Goal: Entertainment & Leisure: Consume media (video, audio)

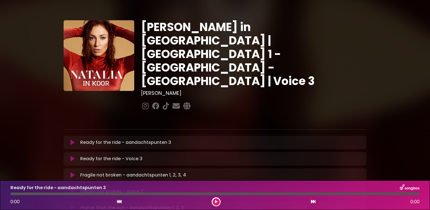
drag, startPoint x: 296, startPoint y: 134, endPoint x: 288, endPoint y: 168, distance: 34.6
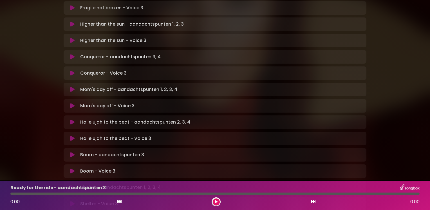
scroll to position [359, 0]
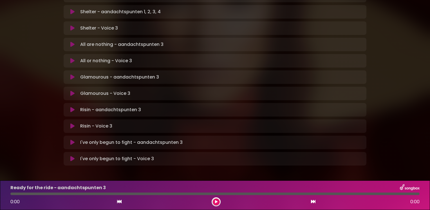
click at [71, 107] on icon at bounding box center [72, 110] width 4 height 6
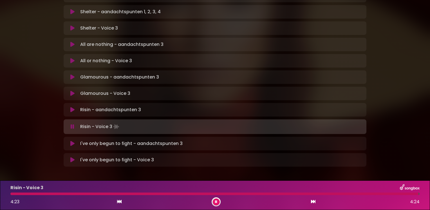
click at [217, 202] on icon at bounding box center [216, 201] width 2 height 3
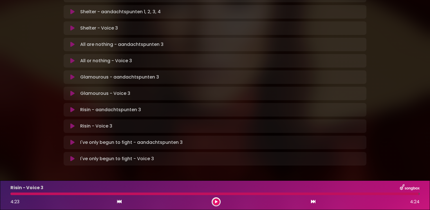
click at [73, 140] on icon at bounding box center [72, 143] width 4 height 6
click at [71, 156] on icon at bounding box center [72, 159] width 4 height 6
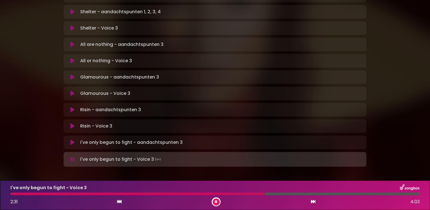
click at [221, 194] on div at bounding box center [137, 194] width 255 height 3
click at [221, 194] on div at bounding box center [127, 194] width 235 height 3
click at [221, 194] on div at bounding box center [135, 194] width 250 height 3
click at [221, 194] on div at bounding box center [128, 194] width 237 height 3
click at [221, 194] on div at bounding box center [130, 194] width 241 height 3
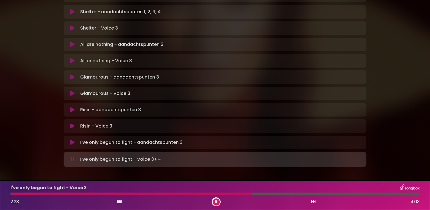
click at [221, 194] on div at bounding box center [130, 194] width 241 height 3
click at [232, 195] on div "I've only begun to fight - Voice 3 2:25 4:03" at bounding box center [215, 195] width 416 height 22
click at [231, 193] on div at bounding box center [134, 194] width 248 height 3
click at [231, 193] on div at bounding box center [127, 194] width 235 height 3
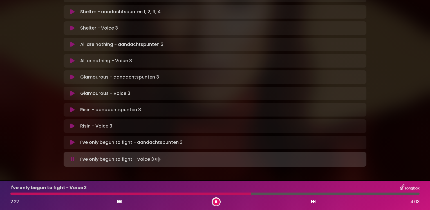
click at [231, 193] on div at bounding box center [130, 194] width 241 height 3
click at [231, 193] on div at bounding box center [129, 194] width 239 height 3
click at [231, 193] on div at bounding box center [206, 194] width 393 height 3
click at [231, 193] on div at bounding box center [130, 194] width 240 height 3
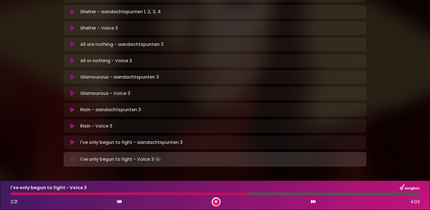
click at [231, 193] on div at bounding box center [129, 194] width 238 height 3
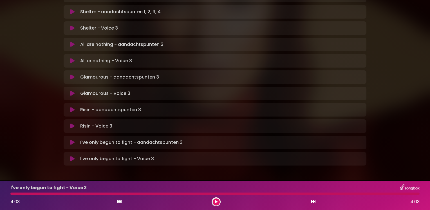
click at [72, 156] on icon at bounding box center [72, 159] width 4 height 6
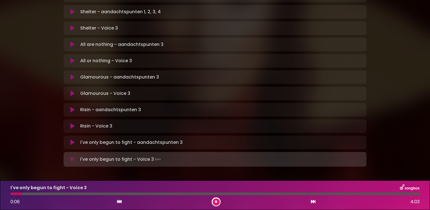
click at [216, 201] on icon at bounding box center [216, 201] width 2 height 3
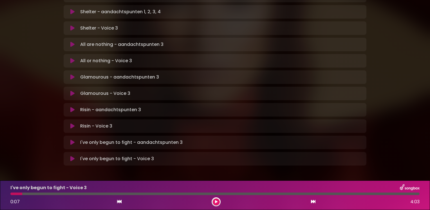
click at [216, 201] on icon at bounding box center [216, 201] width 3 height 3
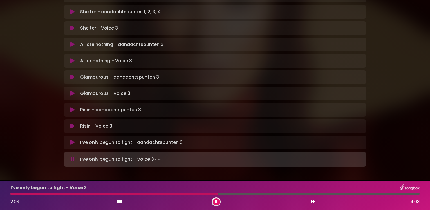
click at [151, 194] on div at bounding box center [114, 194] width 208 height 3
click at [151, 194] on div at bounding box center [101, 194] width 183 height 3
click at [151, 194] on div at bounding box center [114, 194] width 209 height 3
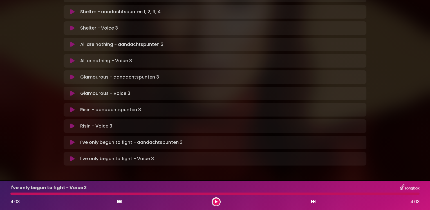
click at [69, 156] on button at bounding box center [72, 159] width 11 height 6
